Goal: Task Accomplishment & Management: Manage account settings

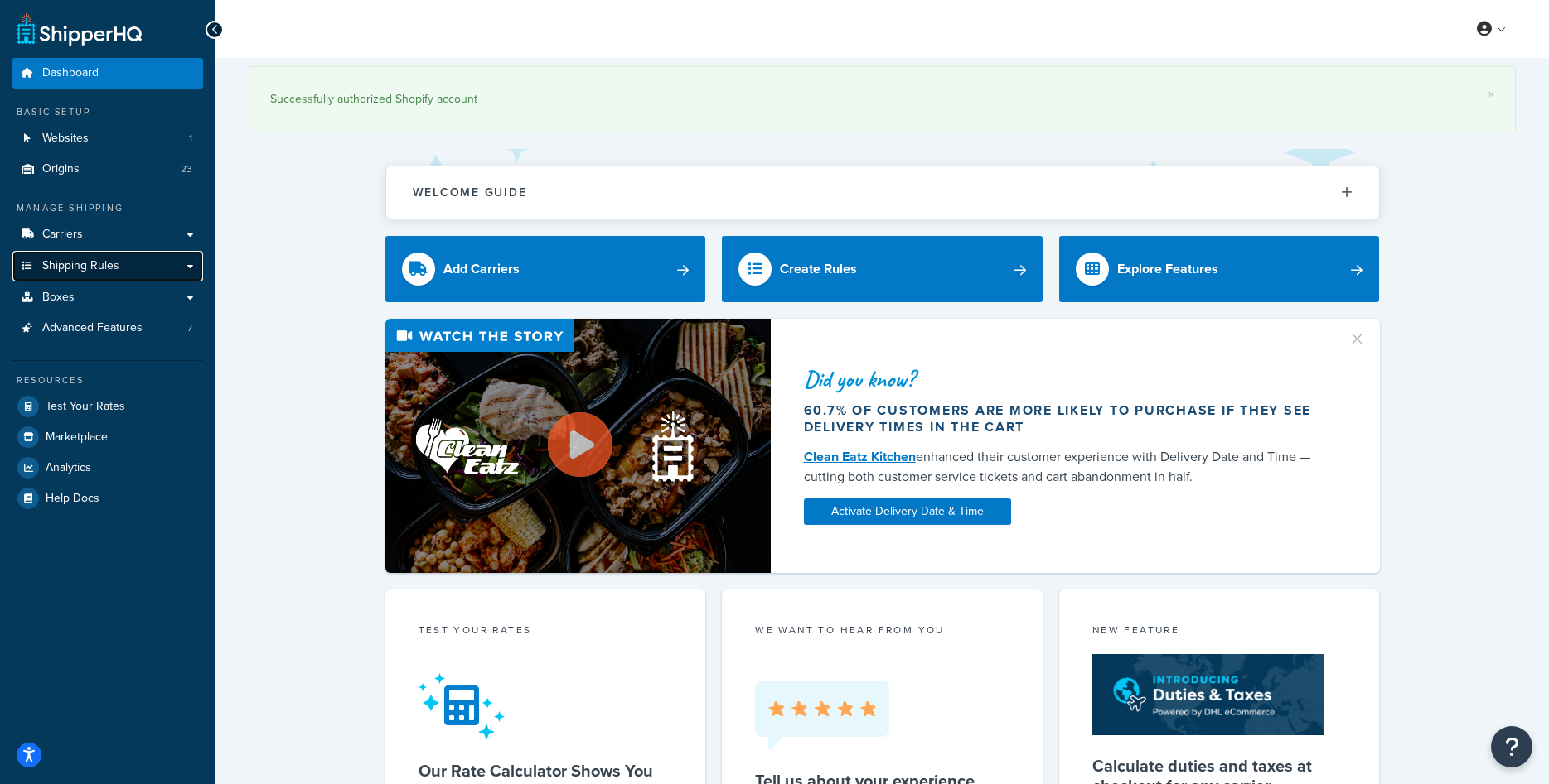
click at [99, 259] on span "Shipping Rules" at bounding box center [81, 266] width 77 height 14
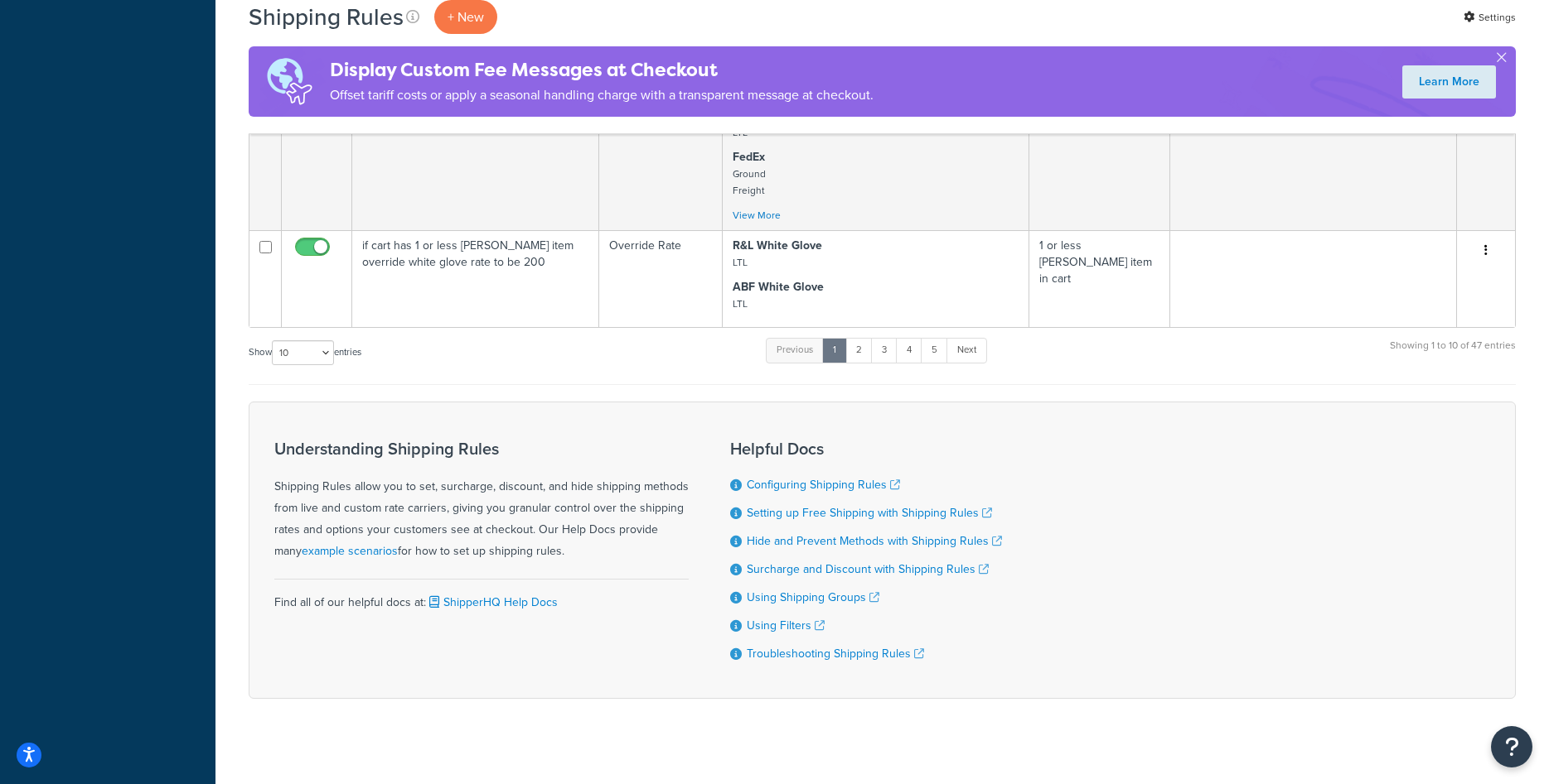
scroll to position [1028, 0]
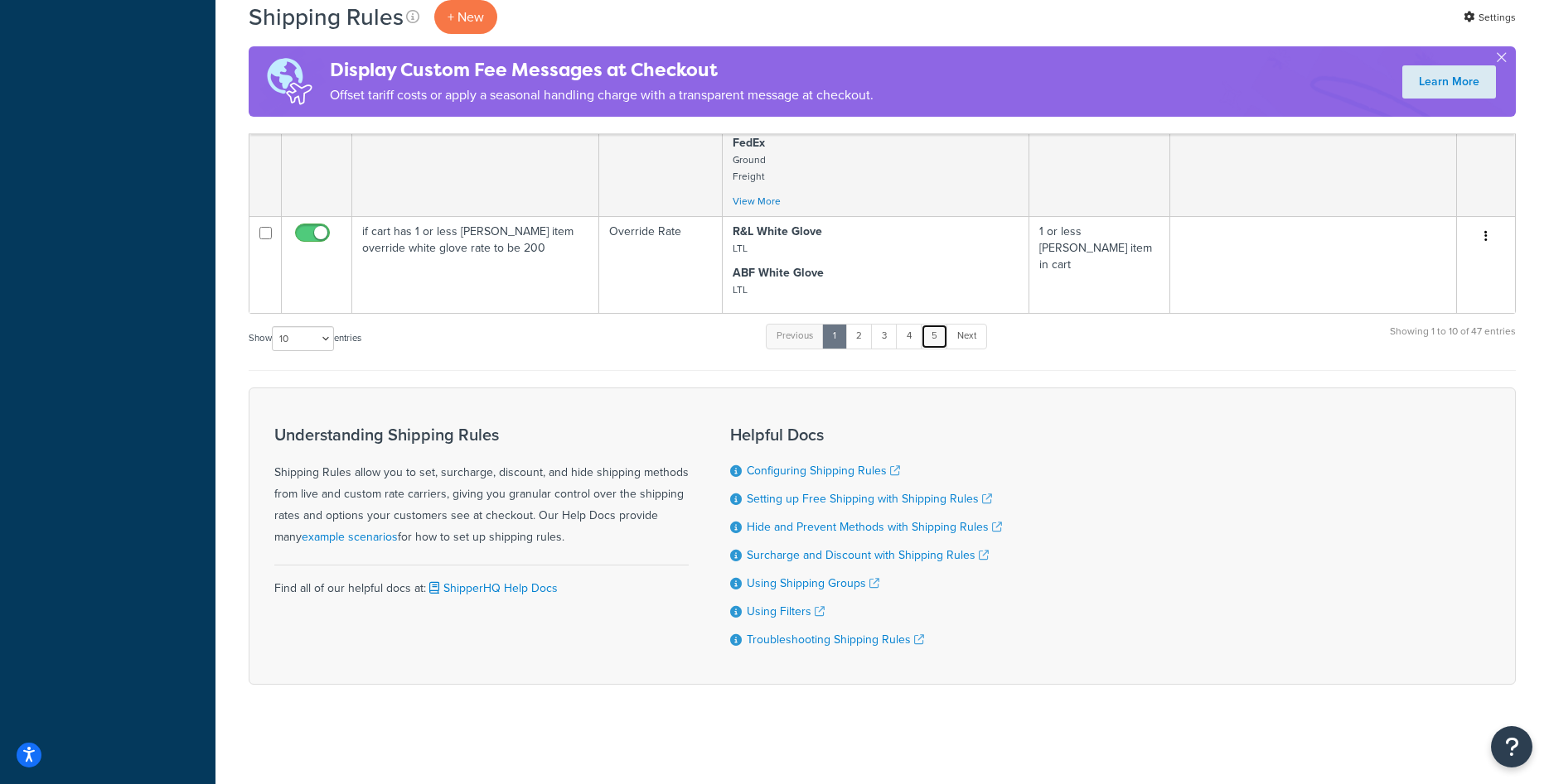
click at [932, 337] on link "5" at bounding box center [934, 336] width 27 height 25
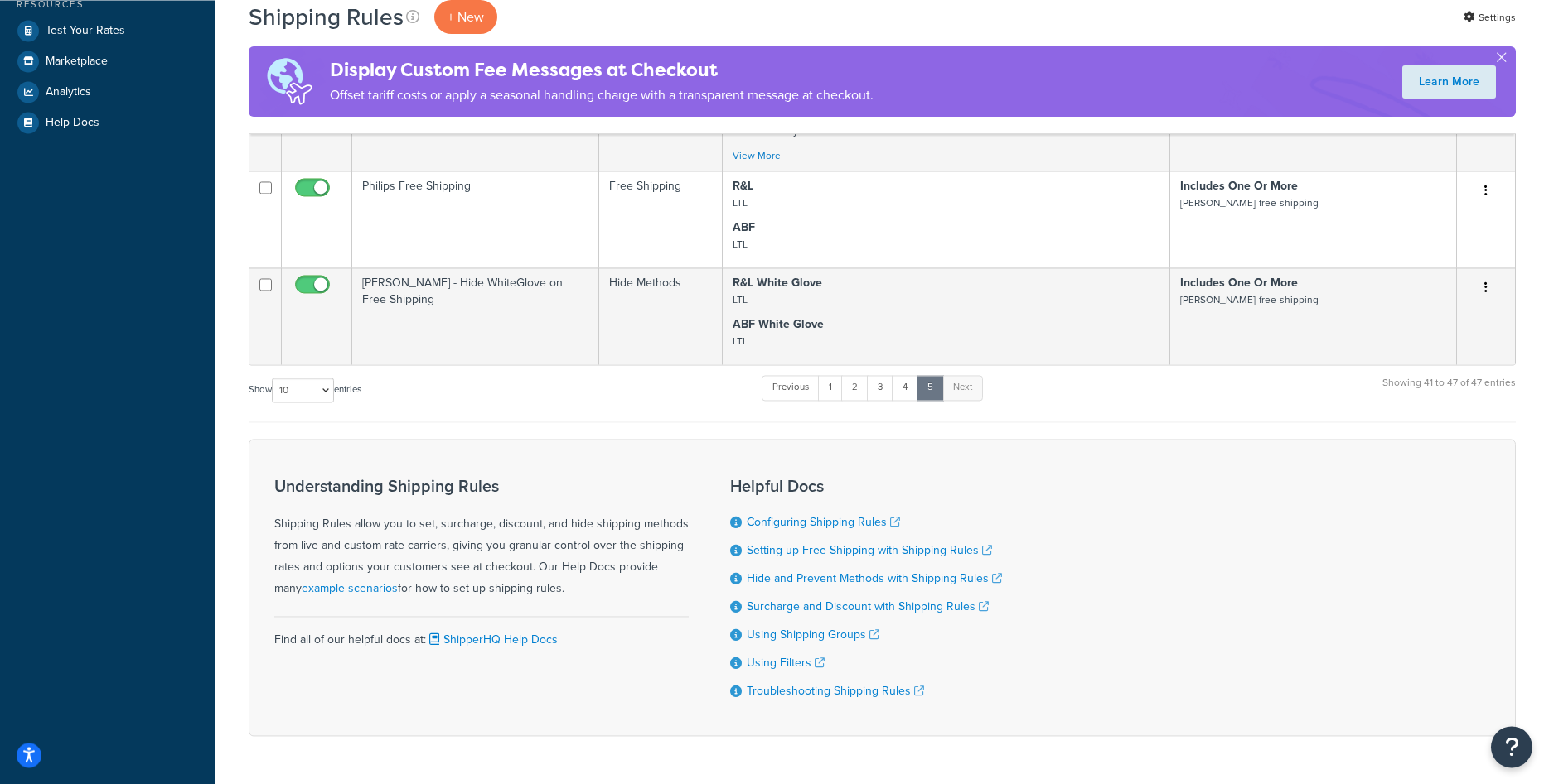
scroll to position [470, 0]
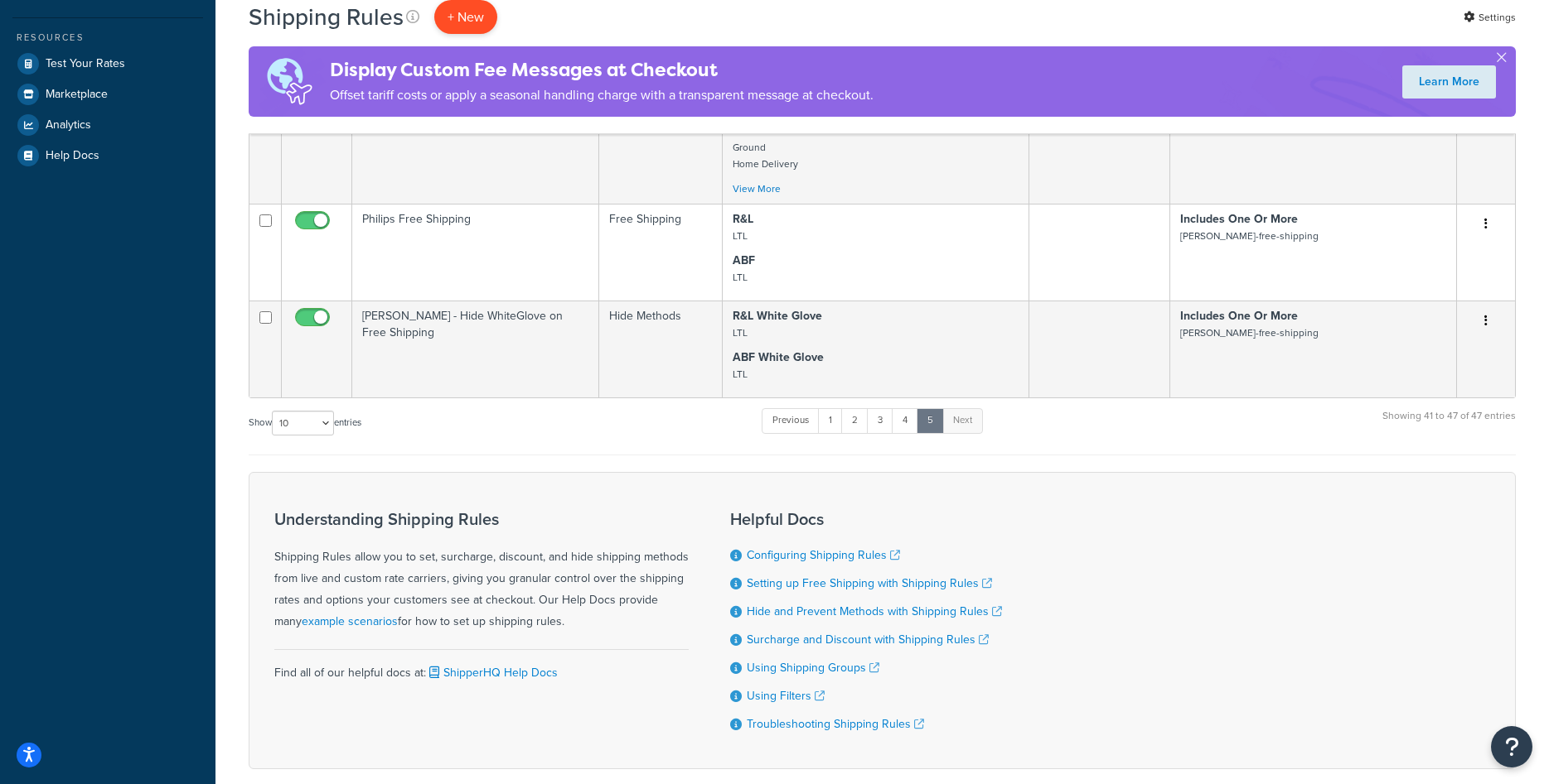
click at [470, 24] on p "+ New" at bounding box center [466, 17] width 63 height 34
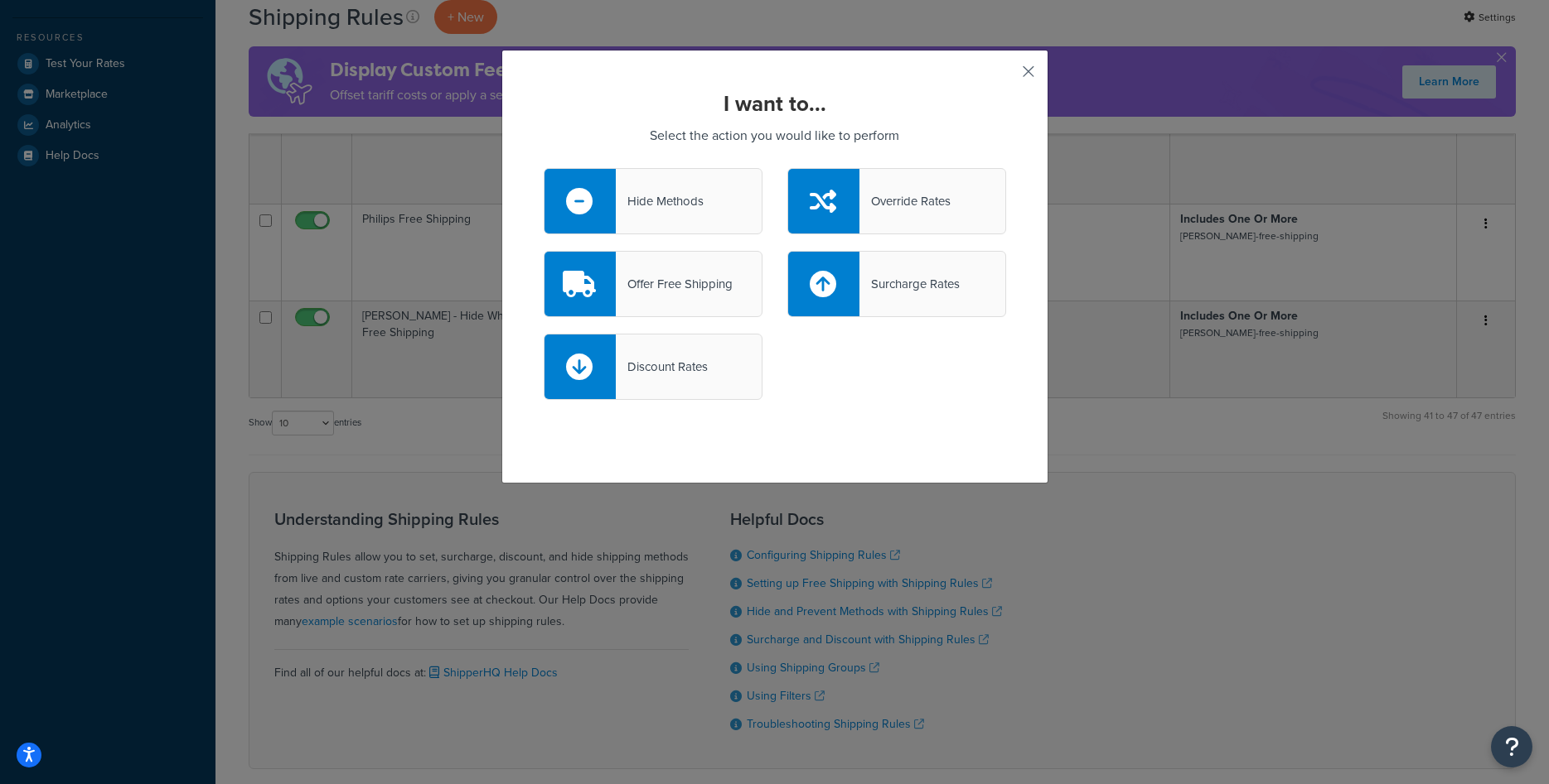
click at [1006, 76] on button "button" at bounding box center [1004, 77] width 4 height 4
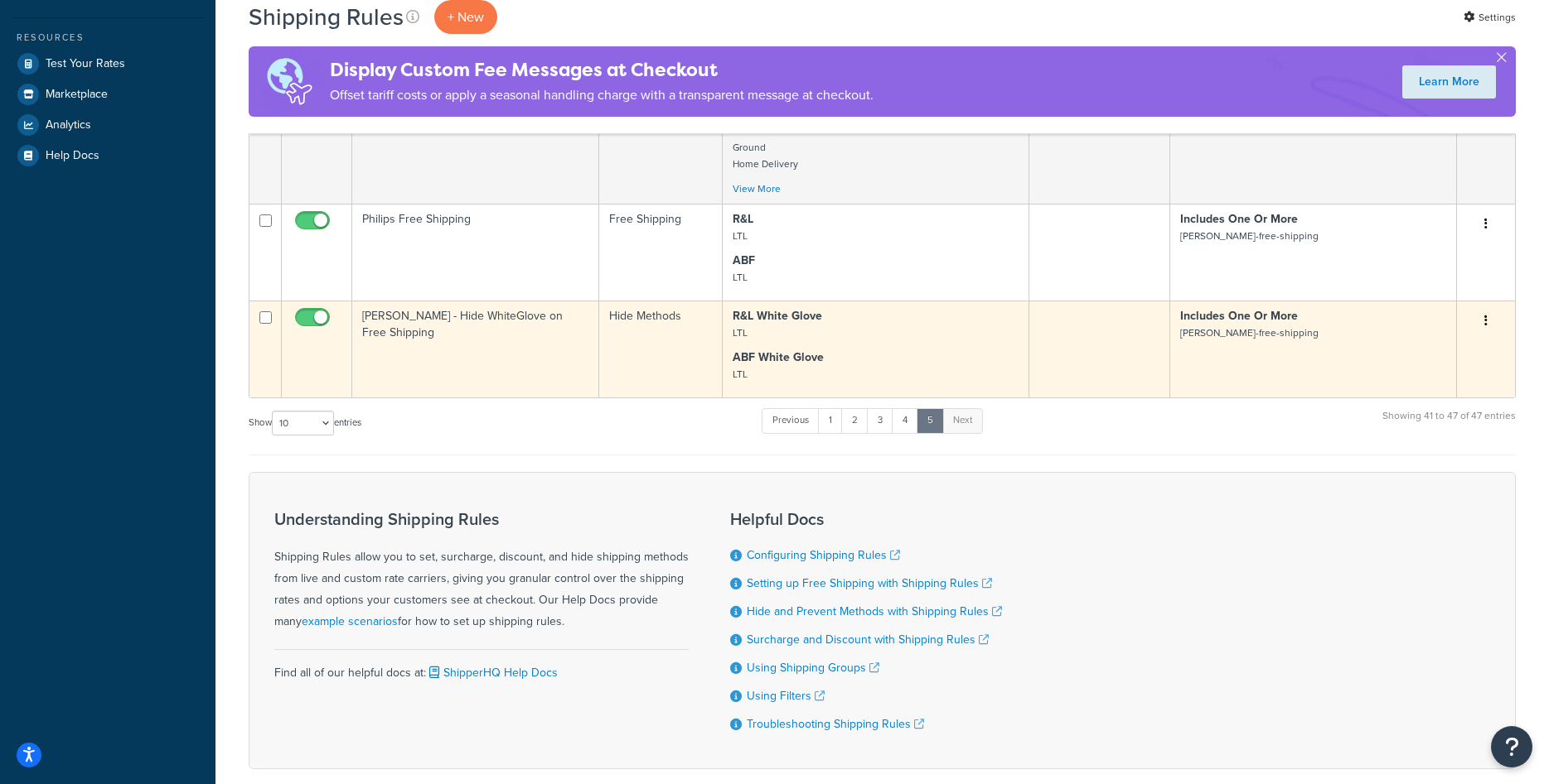
click at [548, 353] on td "[PERSON_NAME] - Hide WhiteGlove on Free Shipping" at bounding box center [475, 349] width 247 height 97
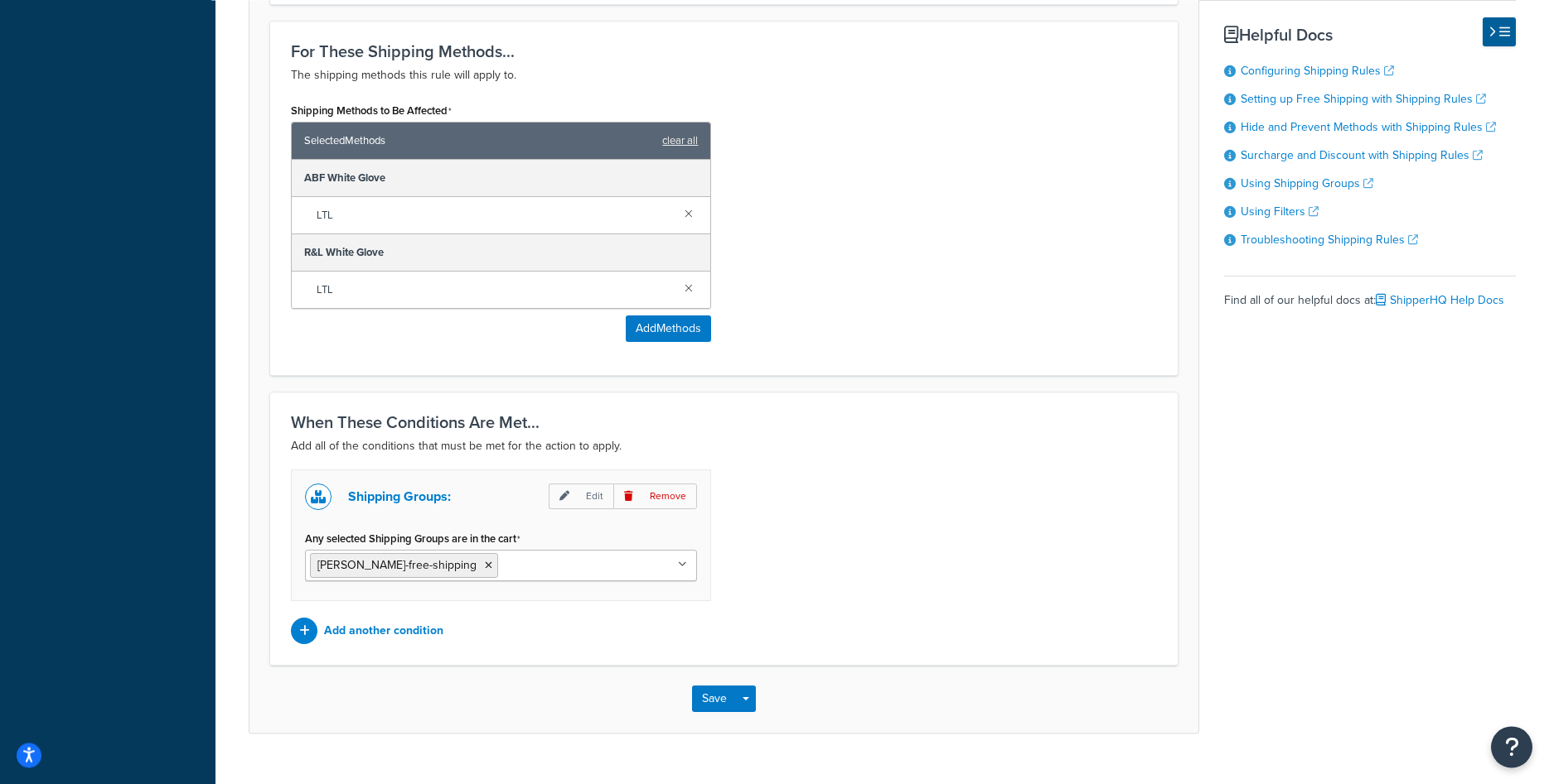
scroll to position [680, 0]
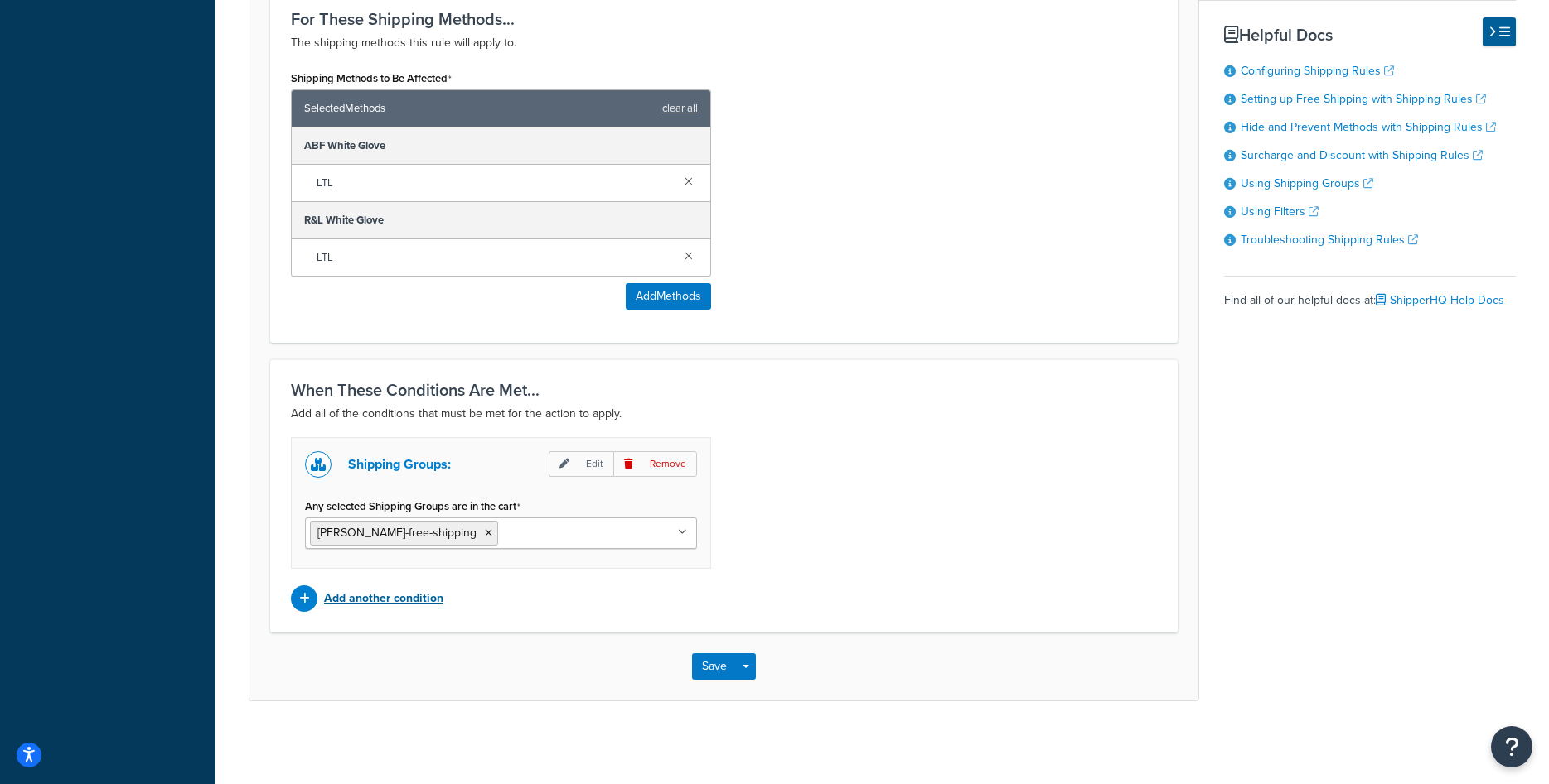
click at [409, 597] on p "Add another condition" at bounding box center [384, 599] width 120 height 23
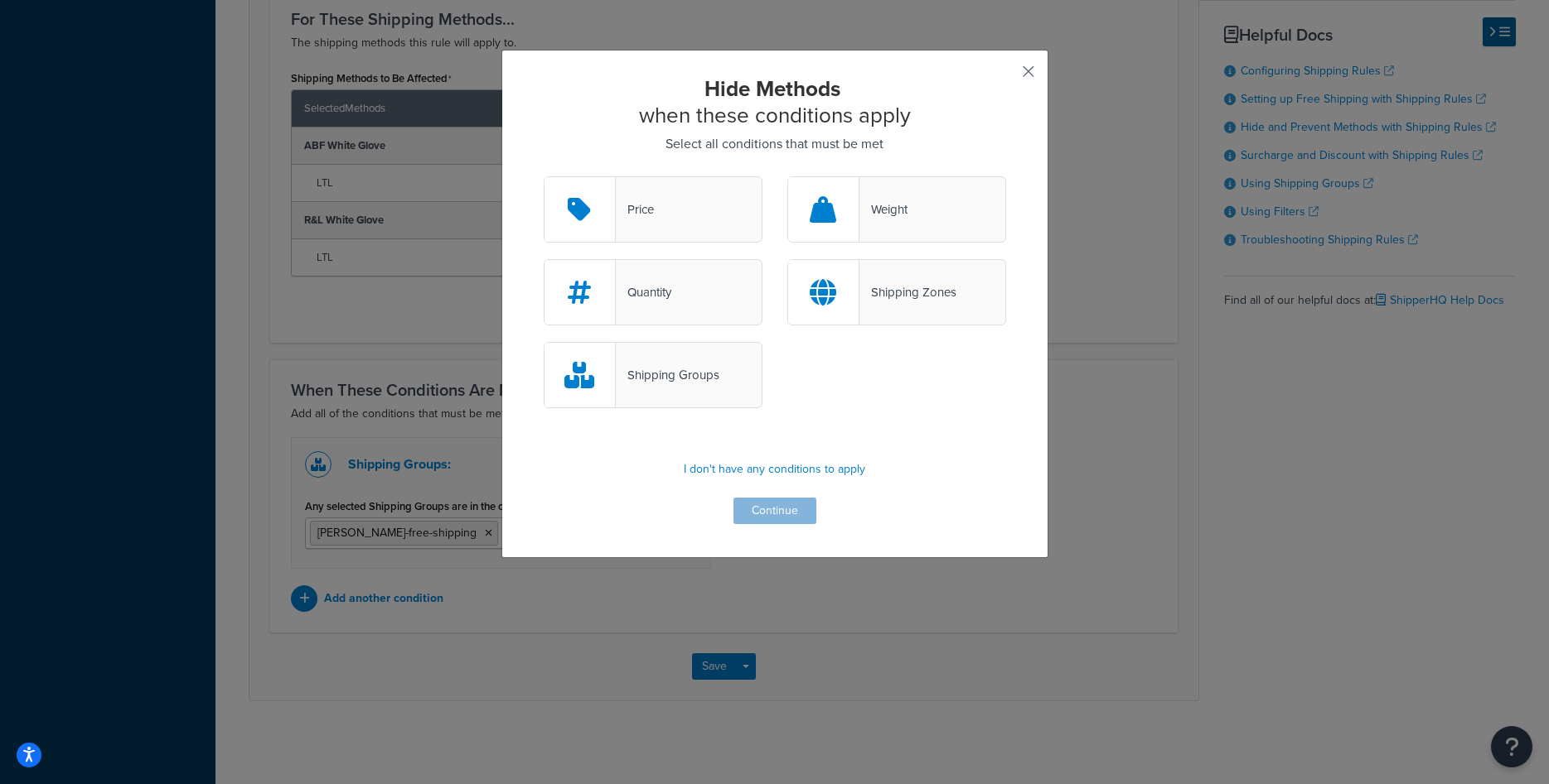
click at [1006, 76] on button "button" at bounding box center [1004, 77] width 4 height 4
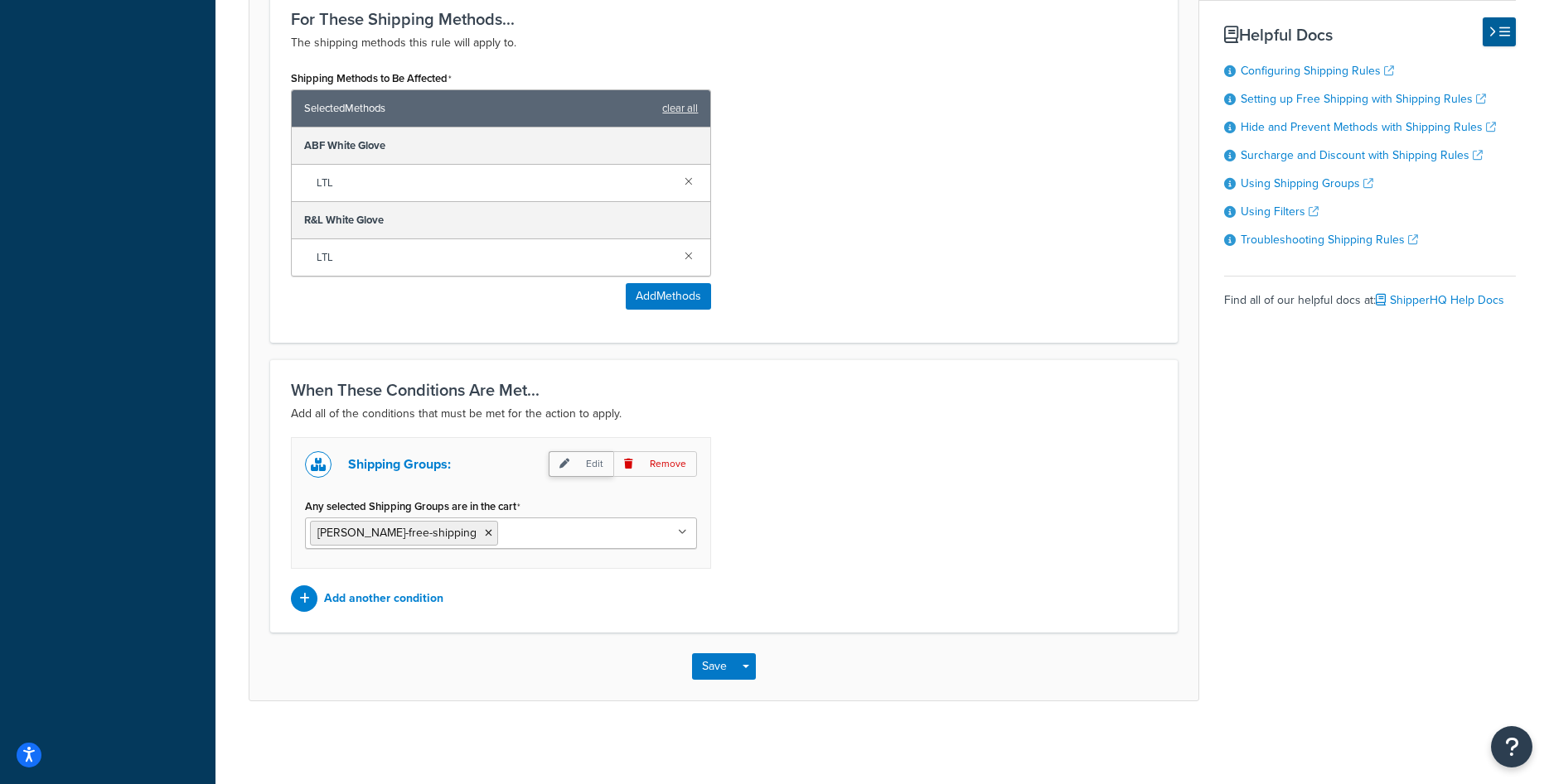
click at [578, 453] on p "Edit" at bounding box center [581, 464] width 65 height 26
select select "any"
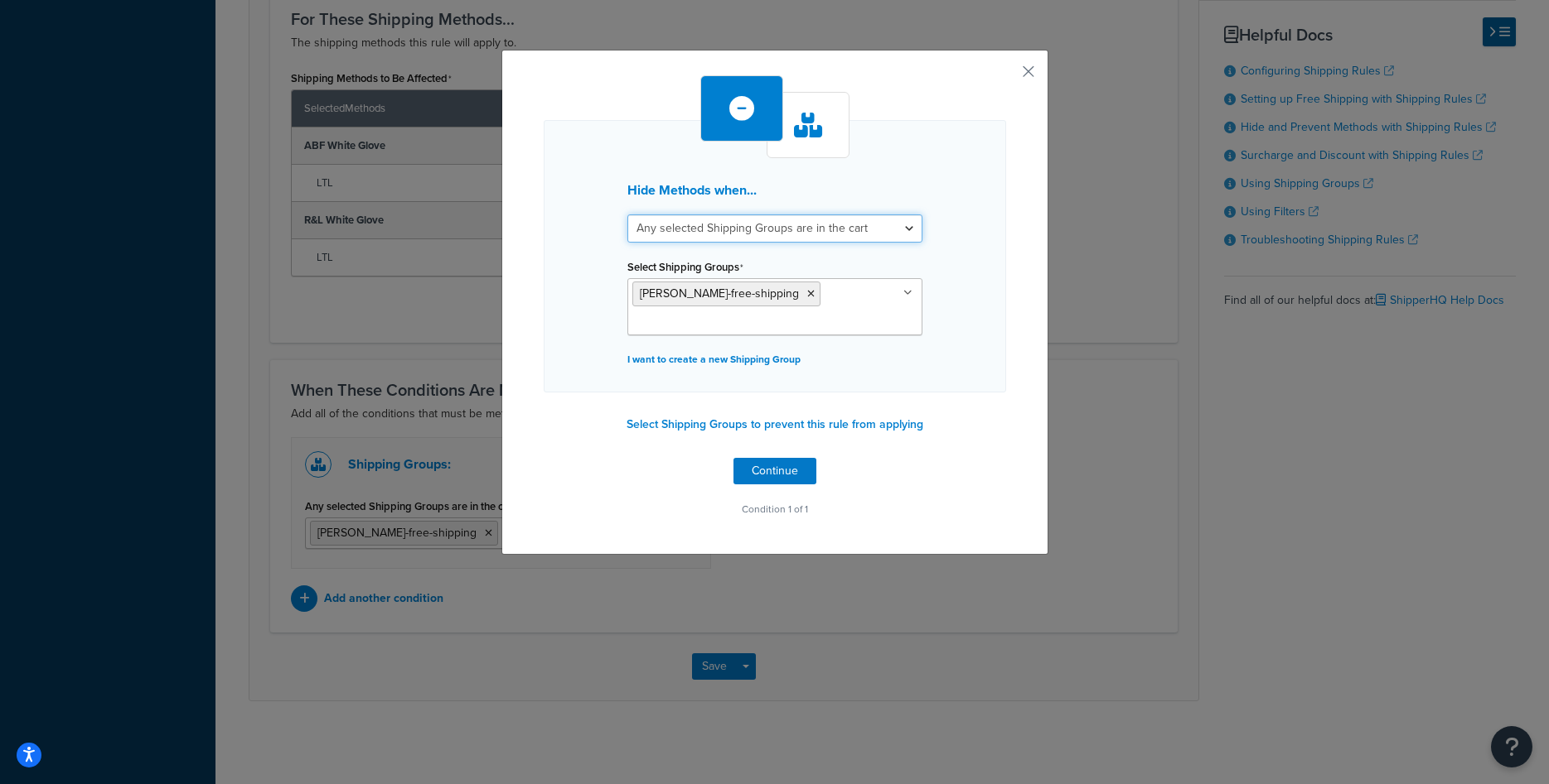
click at [765, 222] on select "All selected Shipping Groups are in the cart Any selected Shipping Groups are i…" at bounding box center [774, 228] width 295 height 28
click at [698, 422] on button "Select Shipping Groups to prevent this rule from applying" at bounding box center [774, 425] width 307 height 25
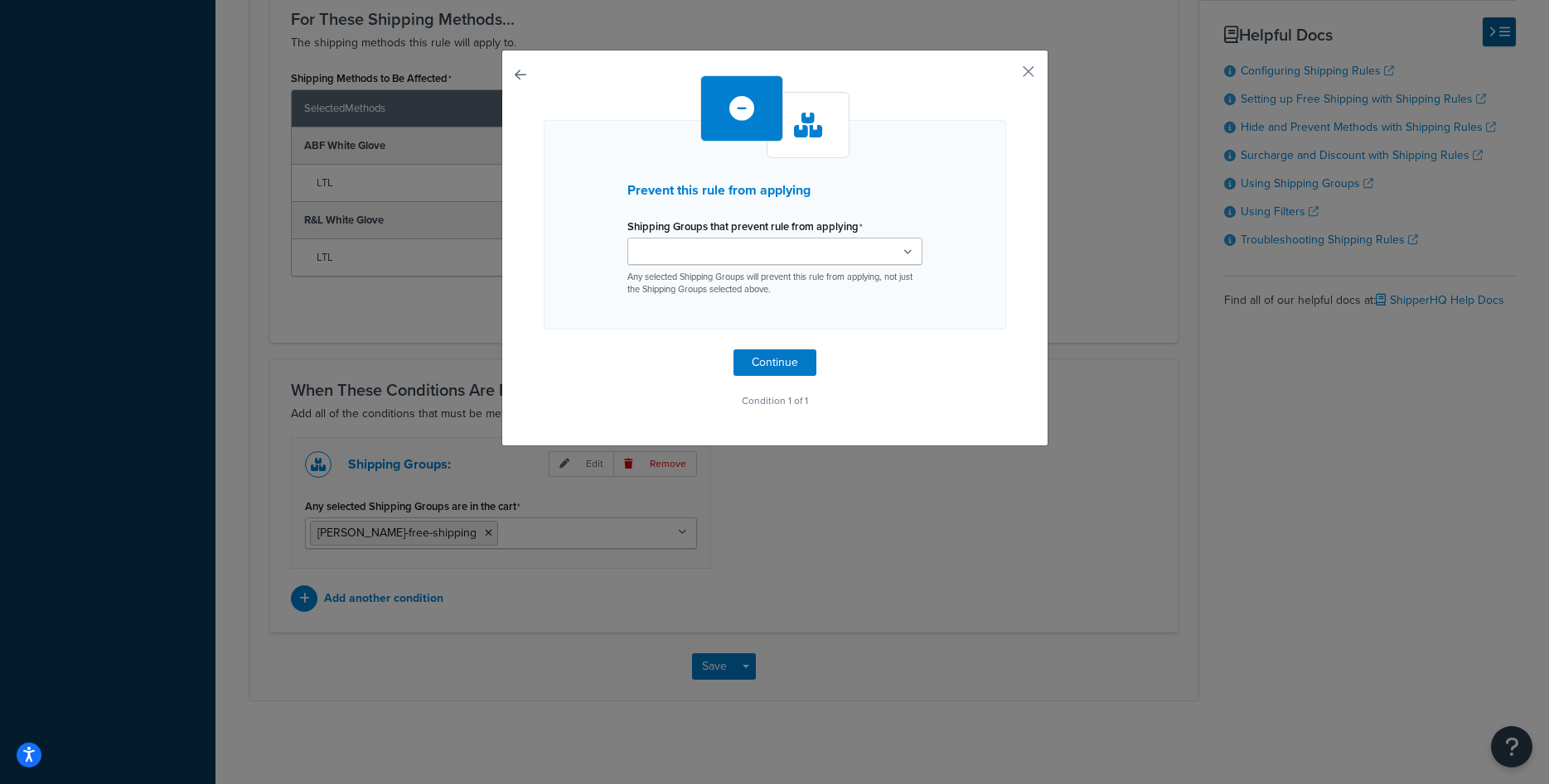
click at [752, 252] on input "Shipping Groups that prevent rule from applying" at bounding box center [706, 252] width 147 height 18
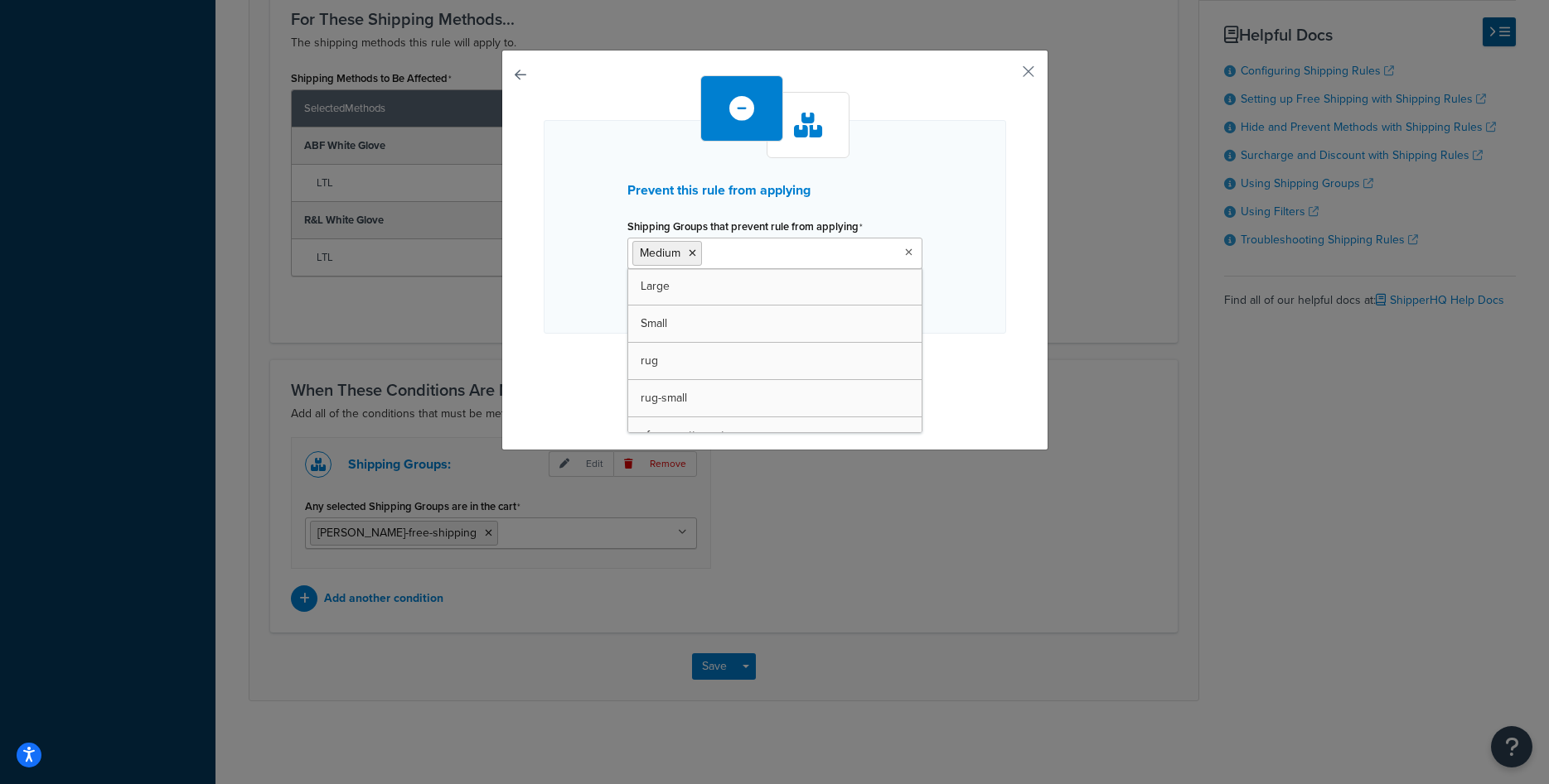
click at [954, 266] on div "Prevent this rule from applying Shipping Groups that prevent rule from applying…" at bounding box center [774, 227] width 463 height 213
click at [784, 370] on button "Continue" at bounding box center [775, 367] width 83 height 27
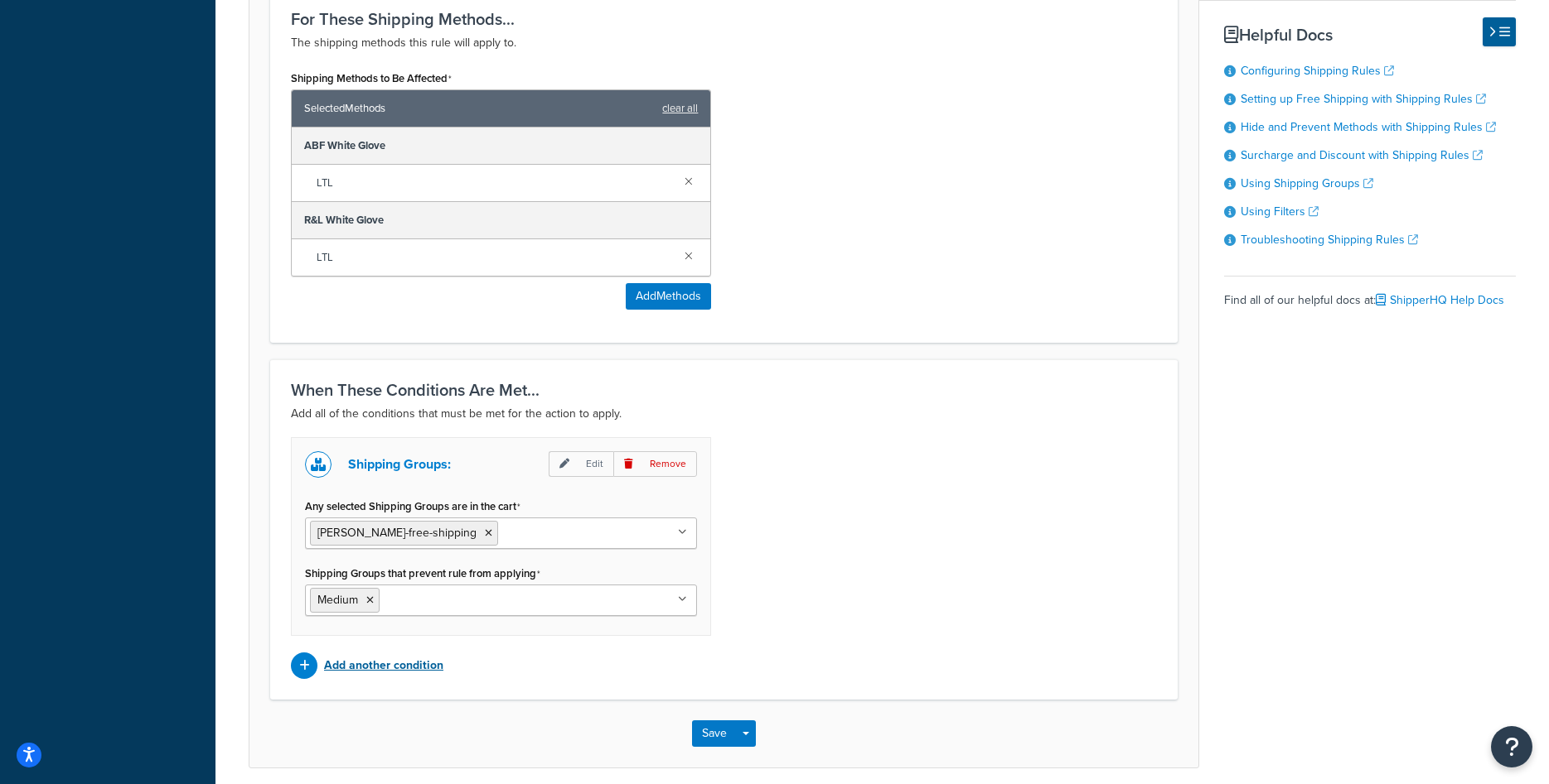
click at [425, 663] on p "Add another condition" at bounding box center [384, 666] width 120 height 23
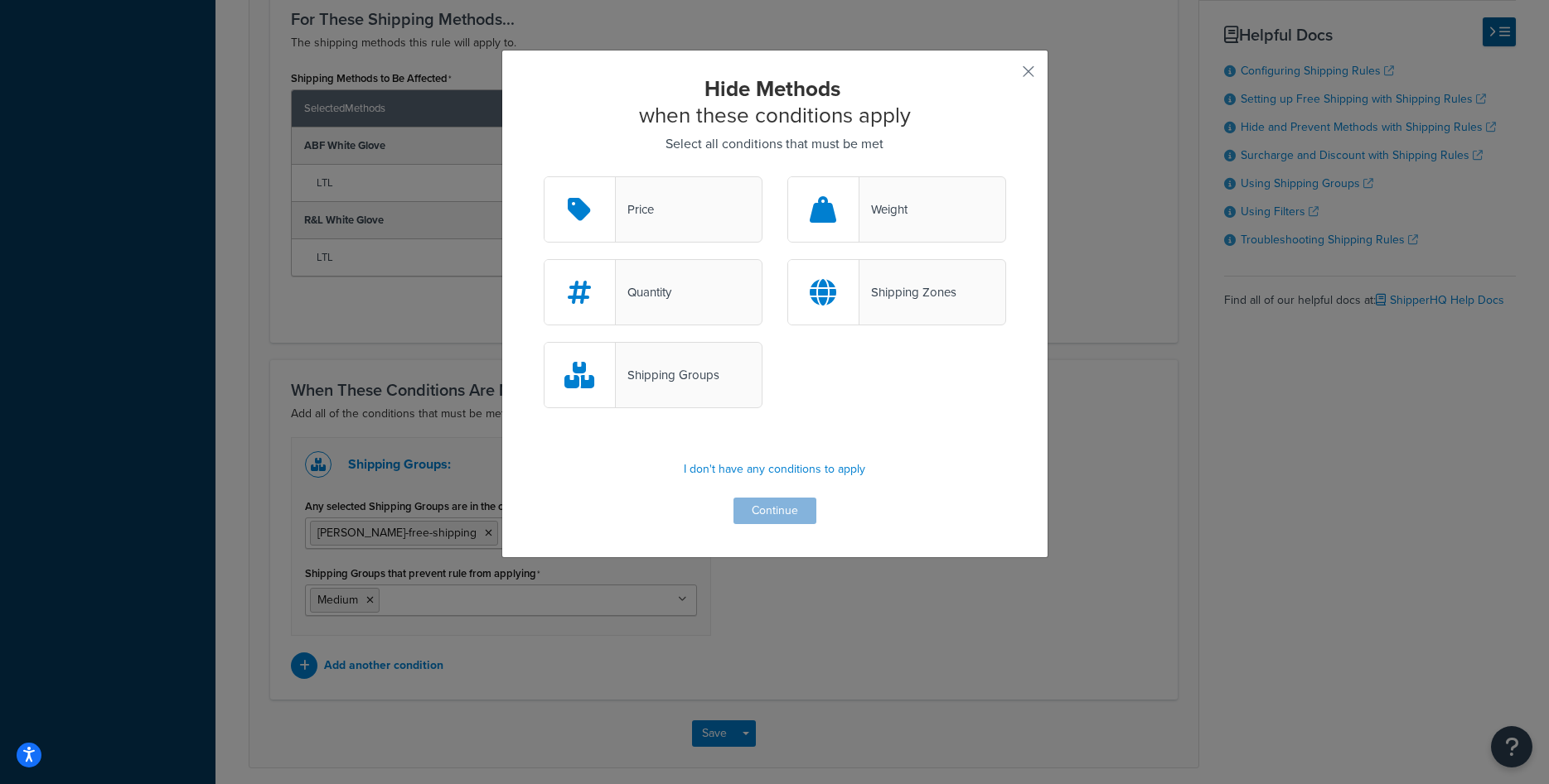
click at [685, 370] on div "Shipping Groups" at bounding box center [667, 375] width 104 height 23
click at [0, 0] on input "Shipping Groups" at bounding box center [0, 0] width 0 height 0
click at [782, 507] on button "Continue" at bounding box center [775, 511] width 83 height 27
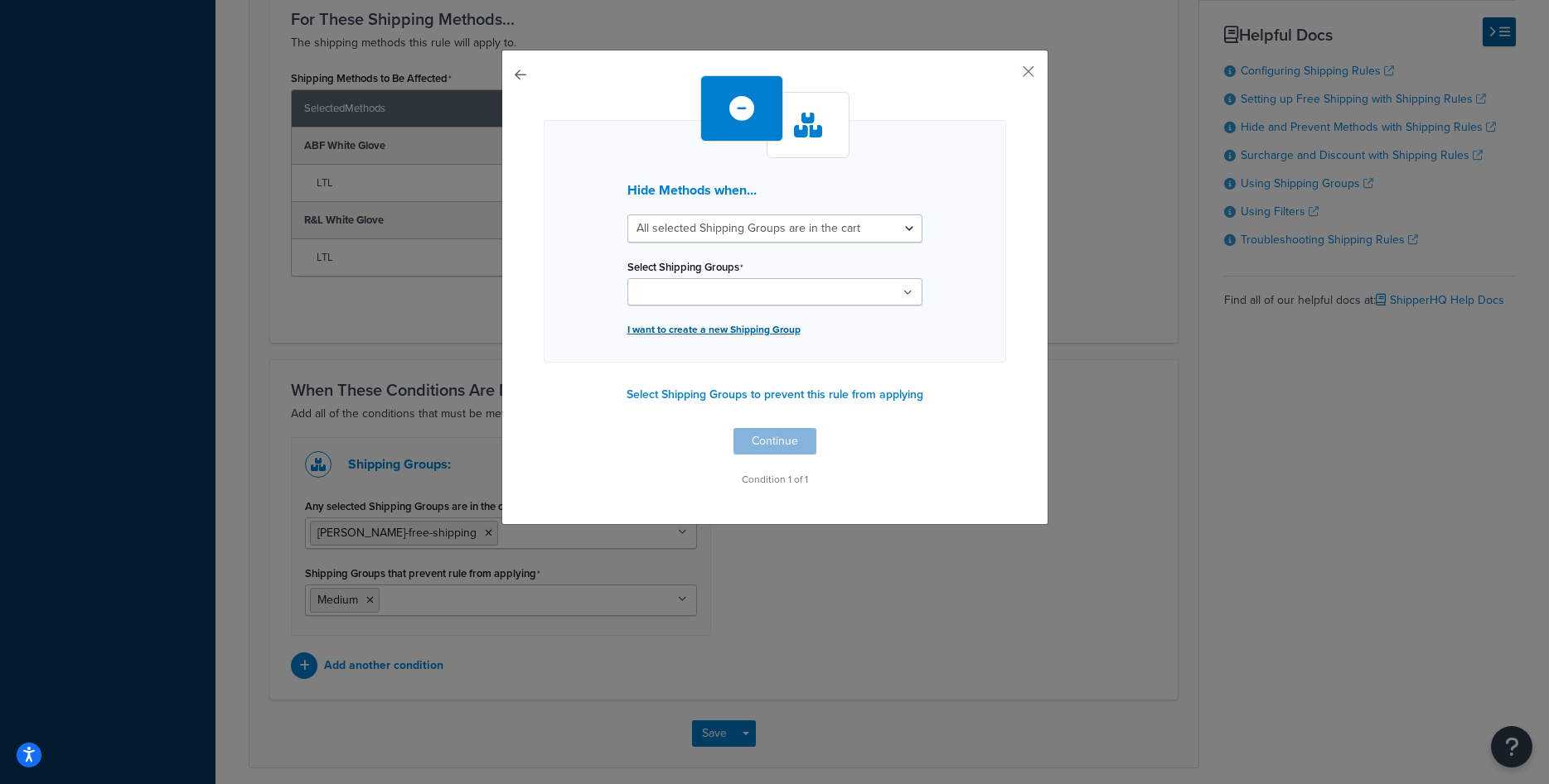
click at [738, 341] on p "I want to create a new Shipping Group" at bounding box center [774, 330] width 295 height 23
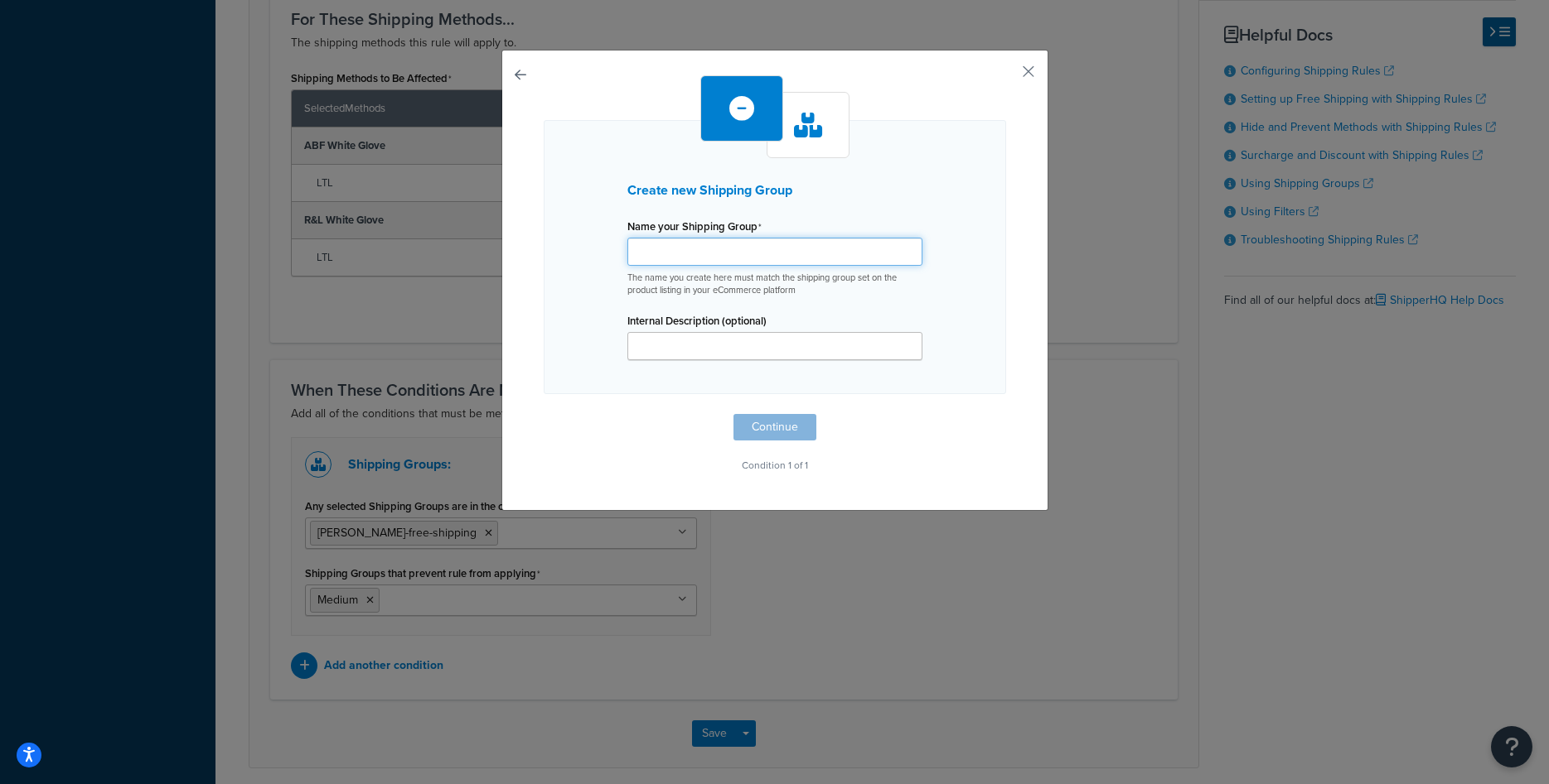
click at [737, 257] on input "Shipping Rule Name" at bounding box center [774, 252] width 295 height 28
type input "[PERSON_NAME]-whiteglove"
click at [785, 419] on button "Continue" at bounding box center [775, 428] width 83 height 27
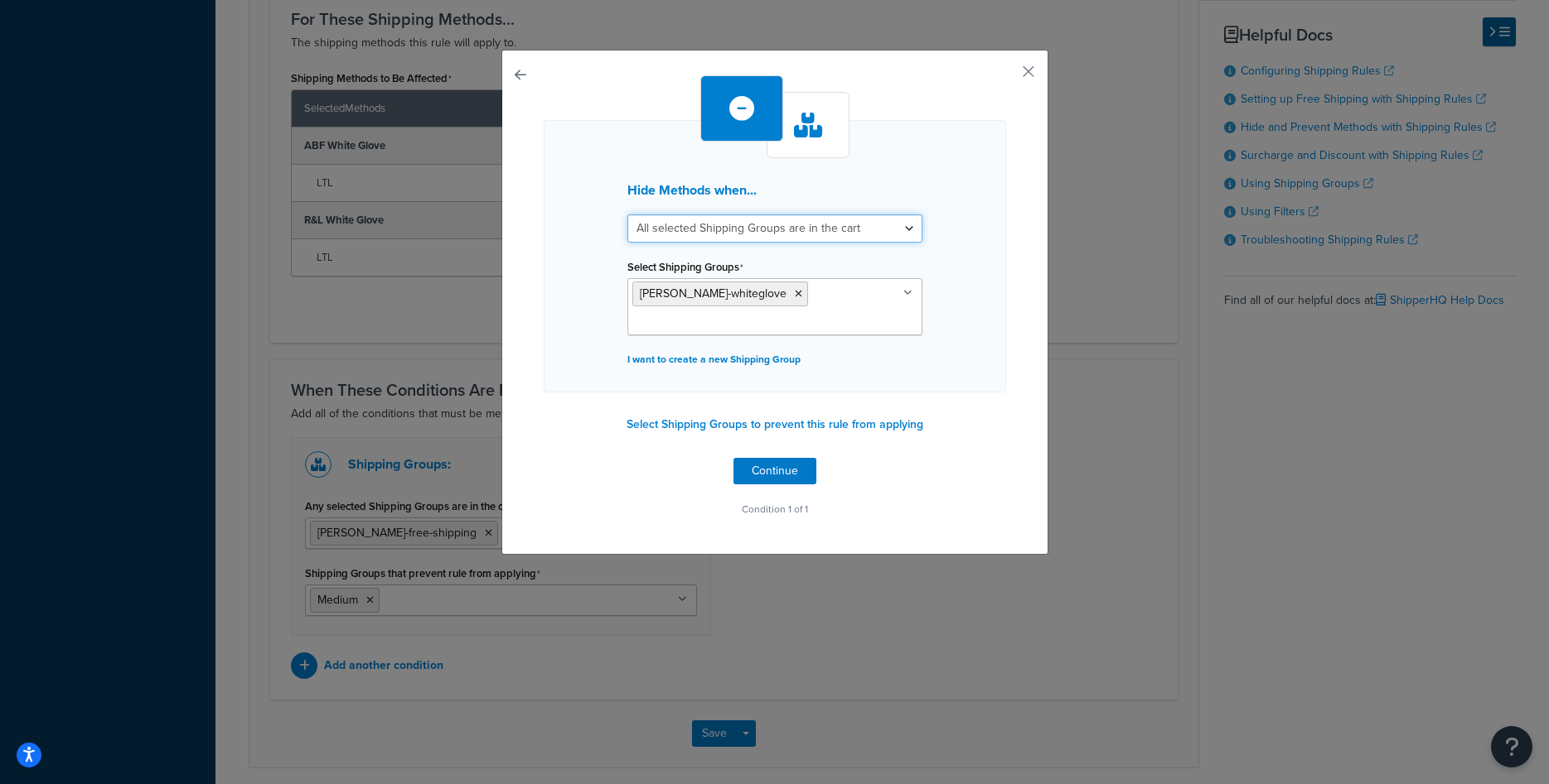
select select "any"
click option "Any selected Shipping Groups are in the cart" at bounding box center [0, 0] width 0 height 0
click at [1006, 76] on button "button" at bounding box center [1004, 77] width 4 height 4
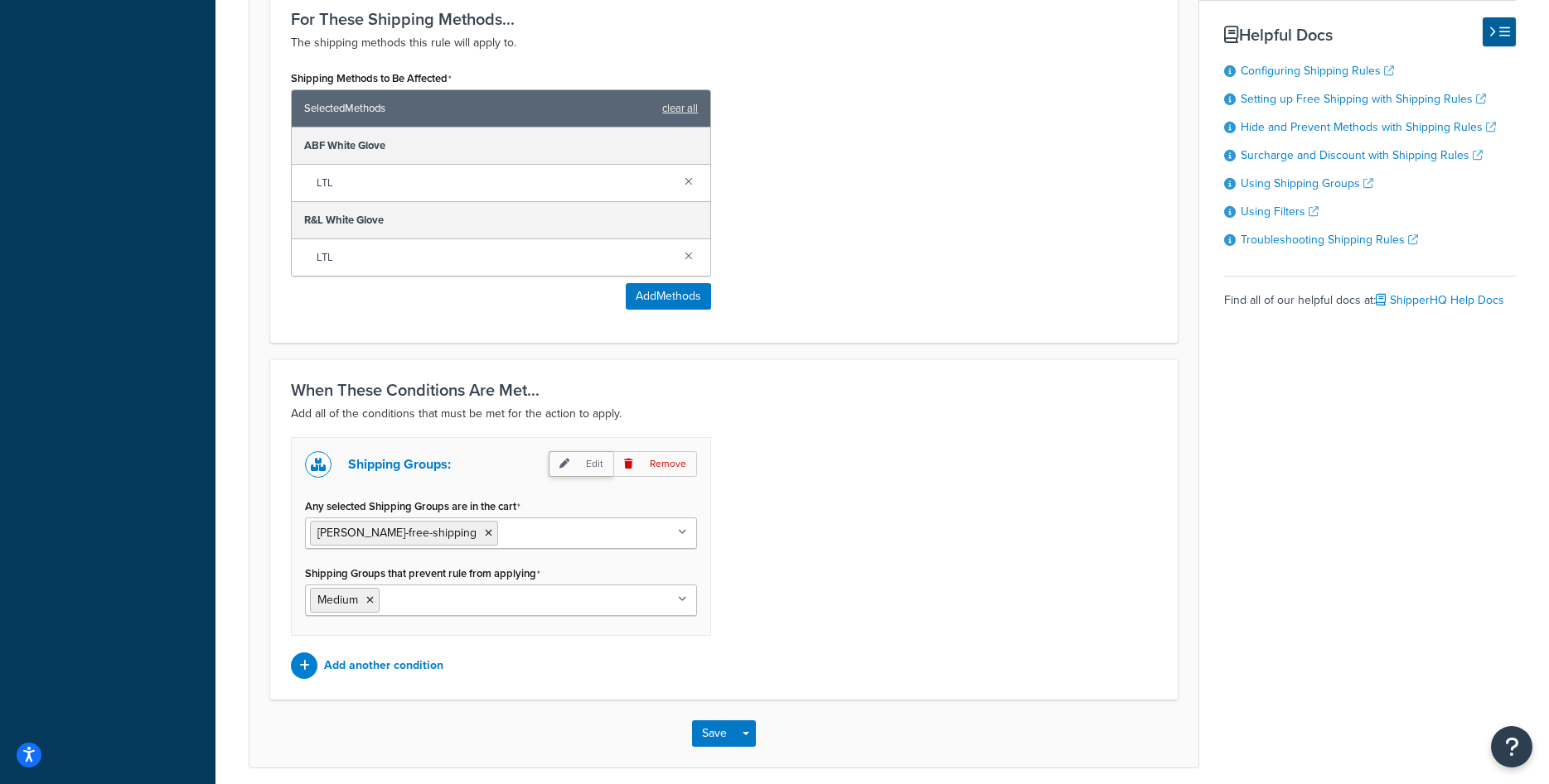
click at [599, 460] on p "Edit" at bounding box center [581, 464] width 65 height 26
select select "any"
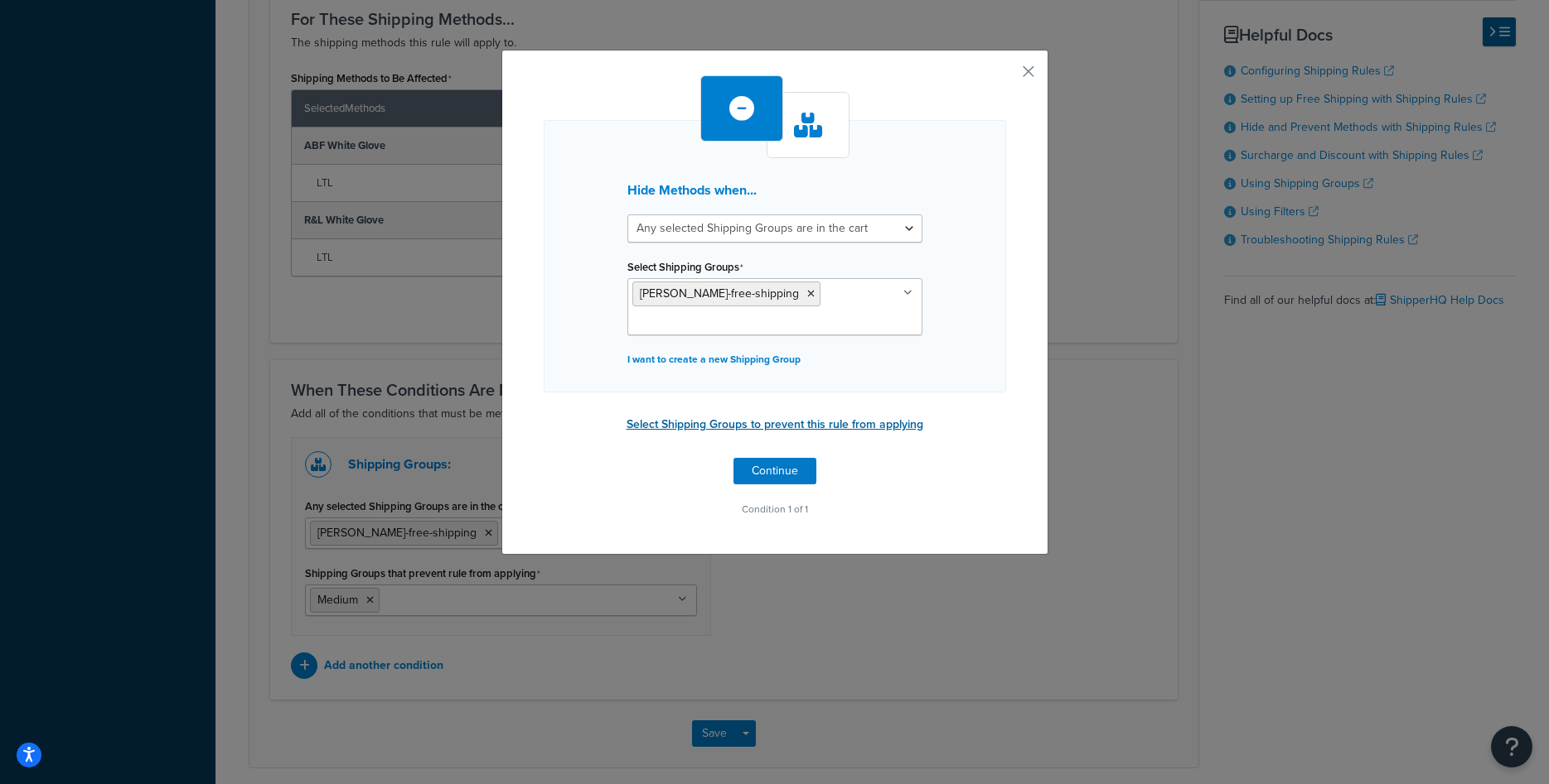
click at [713, 427] on button "Select Shipping Groups to prevent this rule from applying" at bounding box center [774, 425] width 307 height 25
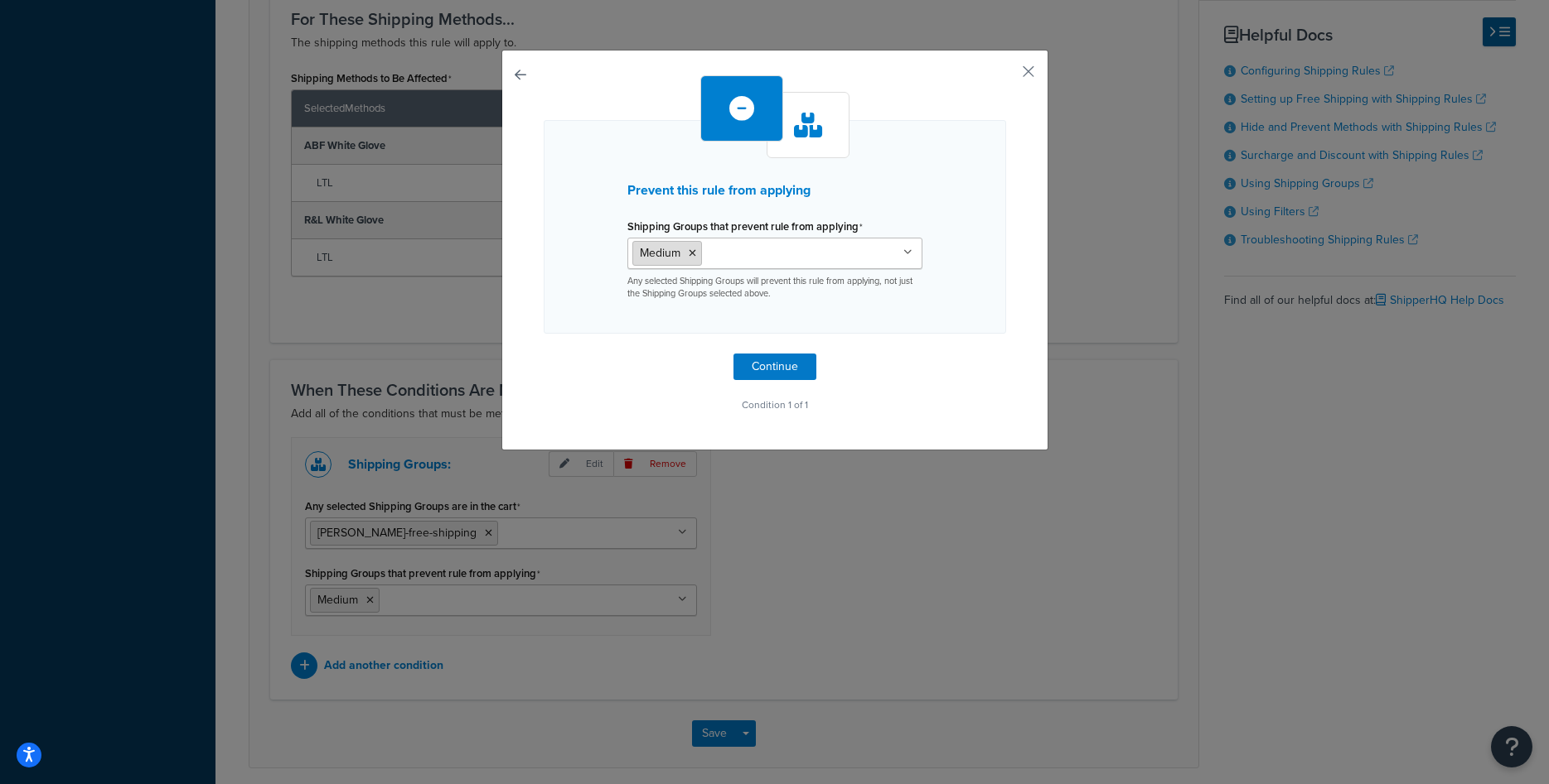
click at [692, 253] on icon at bounding box center [692, 253] width 7 height 10
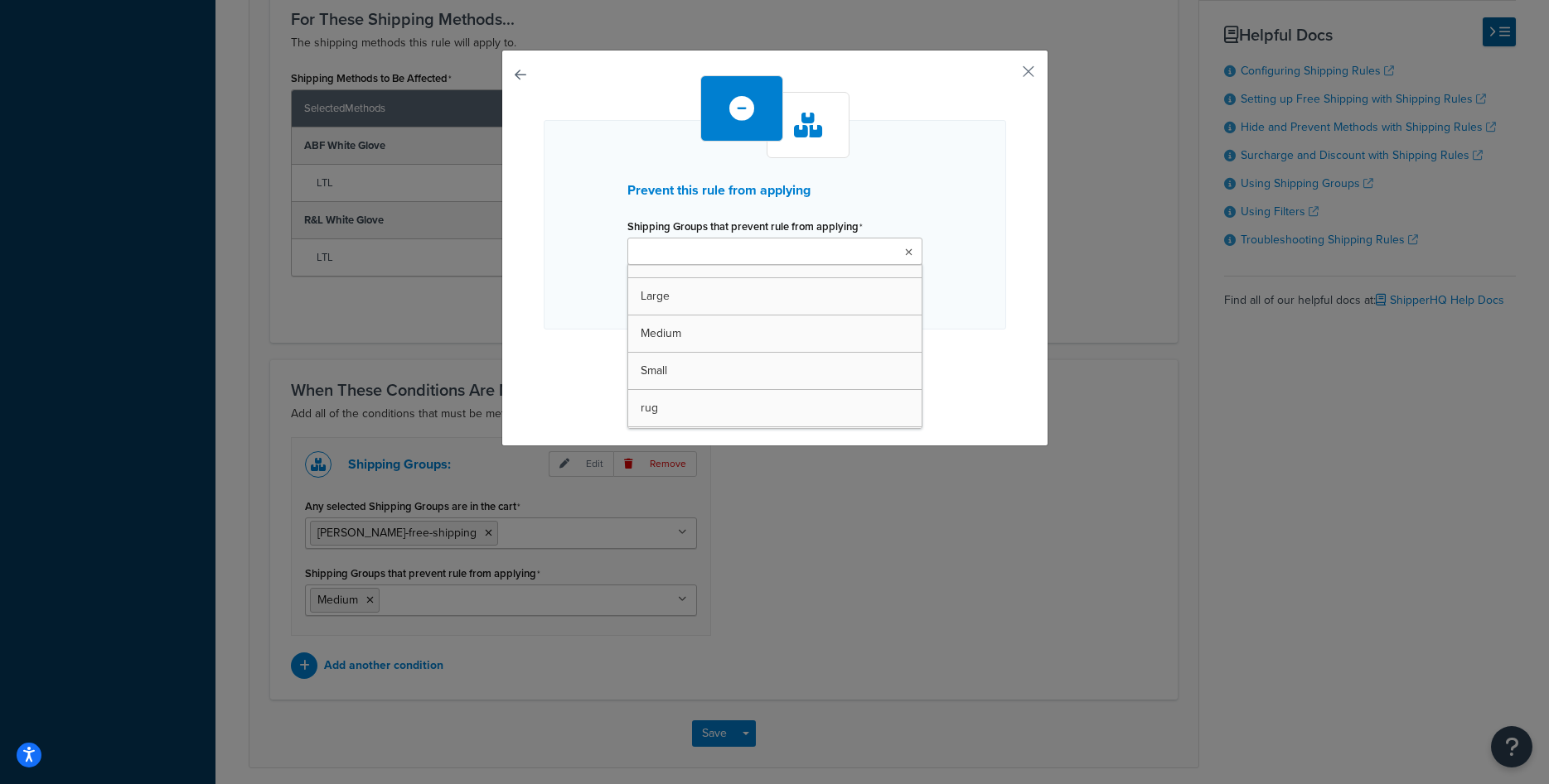
click at [692, 253] on input "Shipping Groups that prevent rule from applying" at bounding box center [706, 252] width 147 height 18
paste input "[PERSON_NAME]-whiteglove"
type input "[PERSON_NAME]-whiteglove"
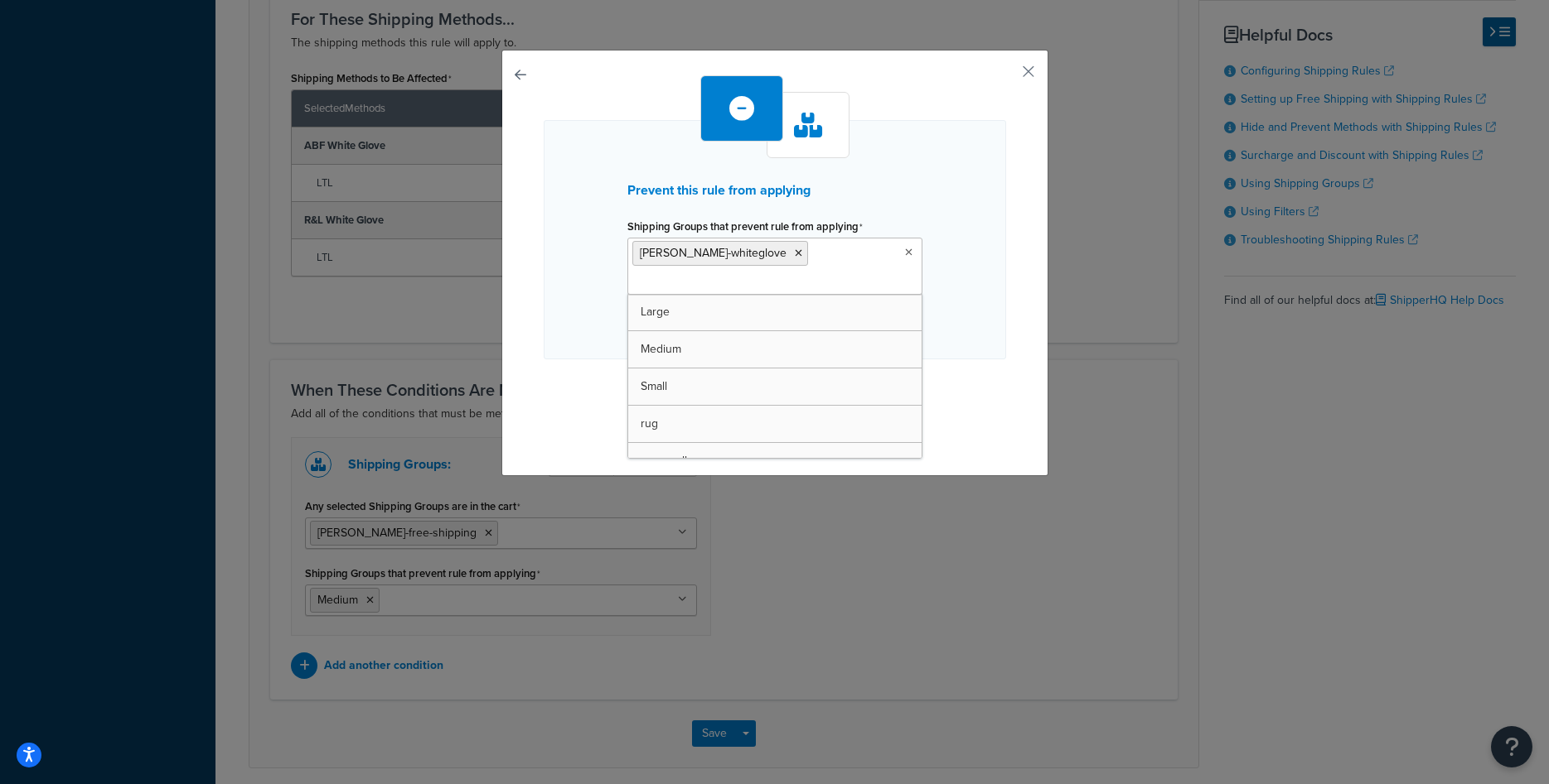
click at [970, 292] on div "Prevent this rule from applying Shipping Groups that prevent rule from applying…" at bounding box center [774, 240] width 463 height 239
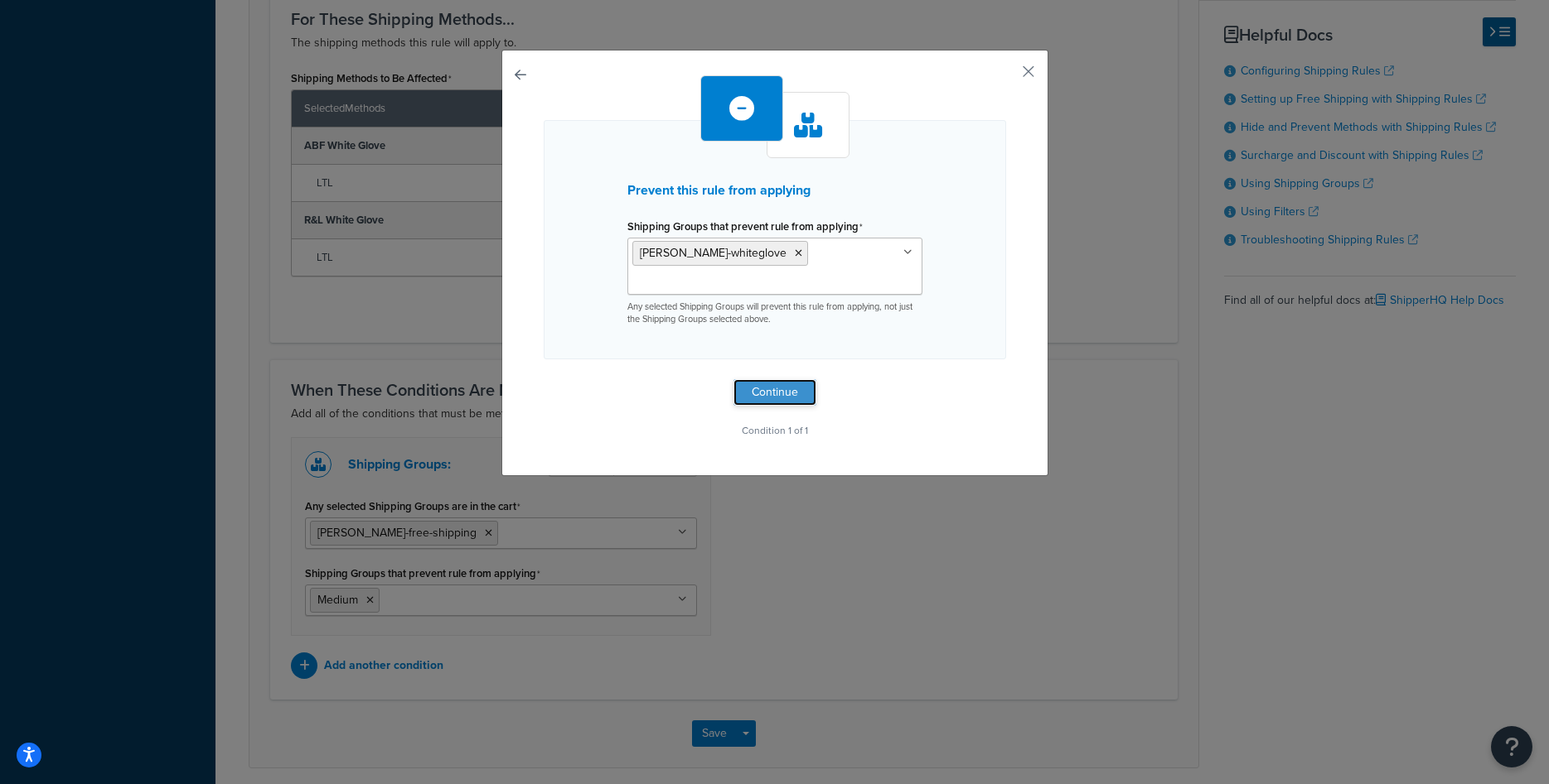
click at [790, 397] on button "Continue" at bounding box center [775, 393] width 83 height 27
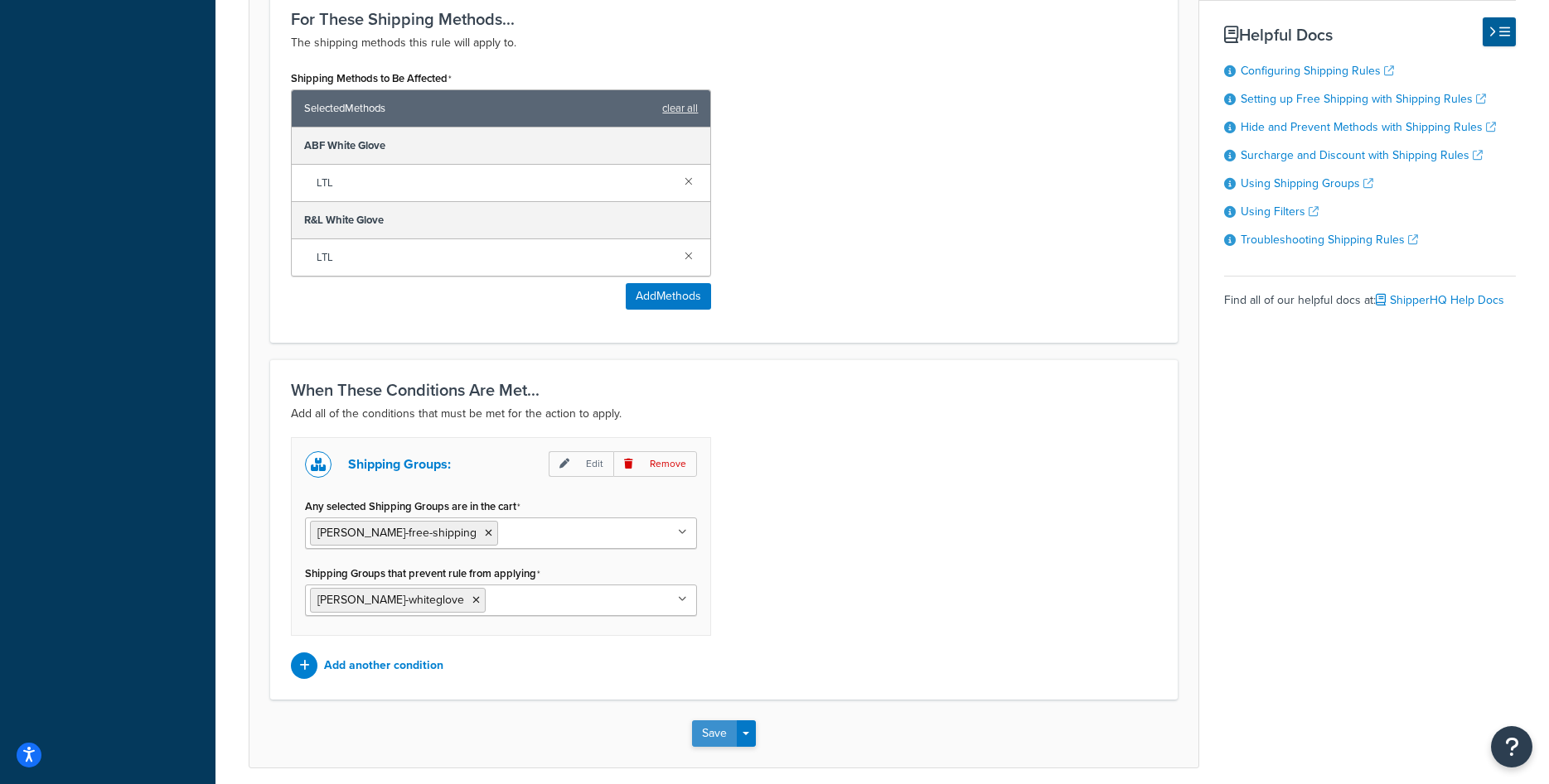
click at [707, 738] on button "Save" at bounding box center [715, 734] width 45 height 27
